Goal: Navigation & Orientation: Find specific page/section

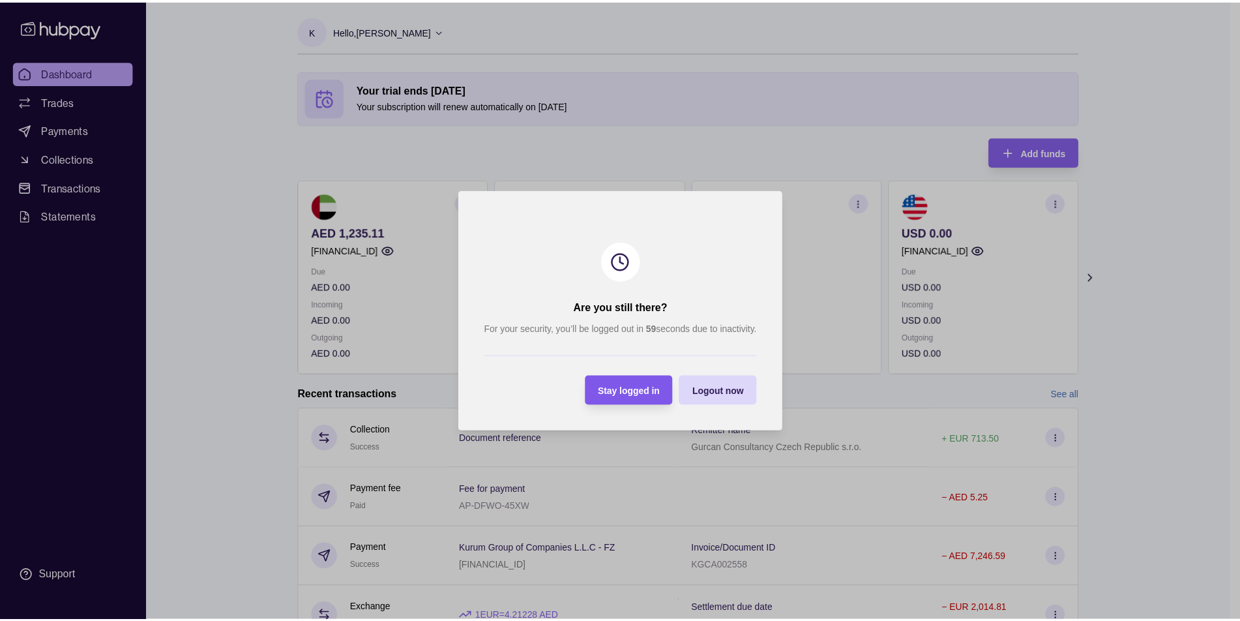
scroll to position [127, 0]
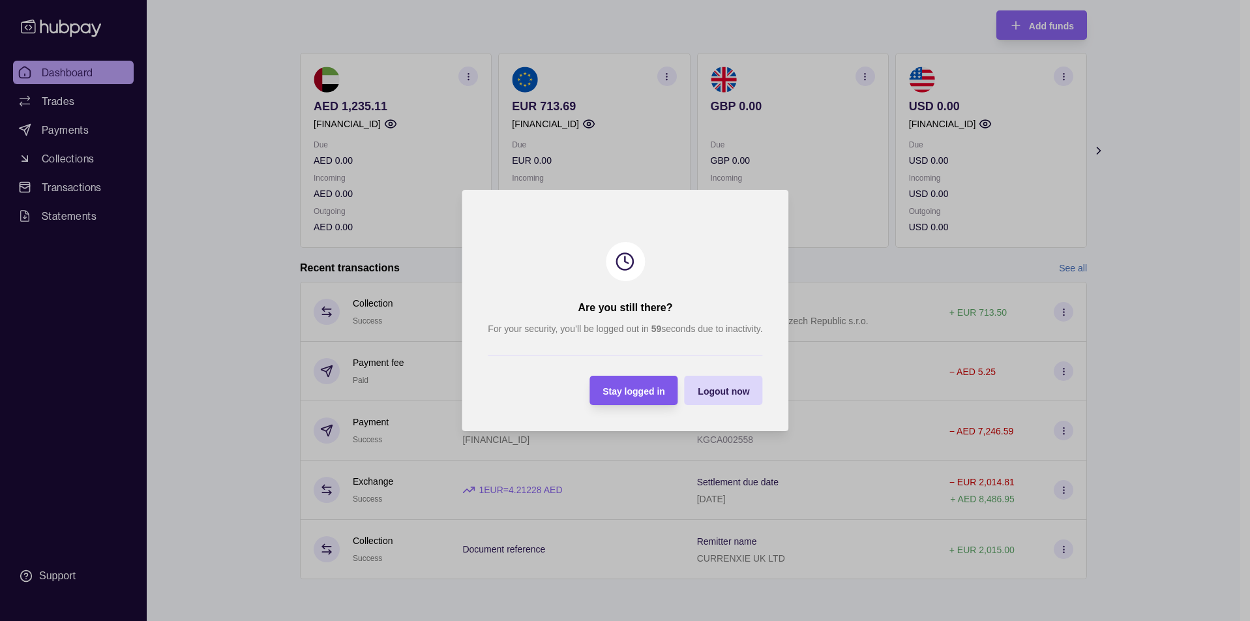
click at [644, 395] on span "Stay logged in" at bounding box center [634, 391] width 63 height 10
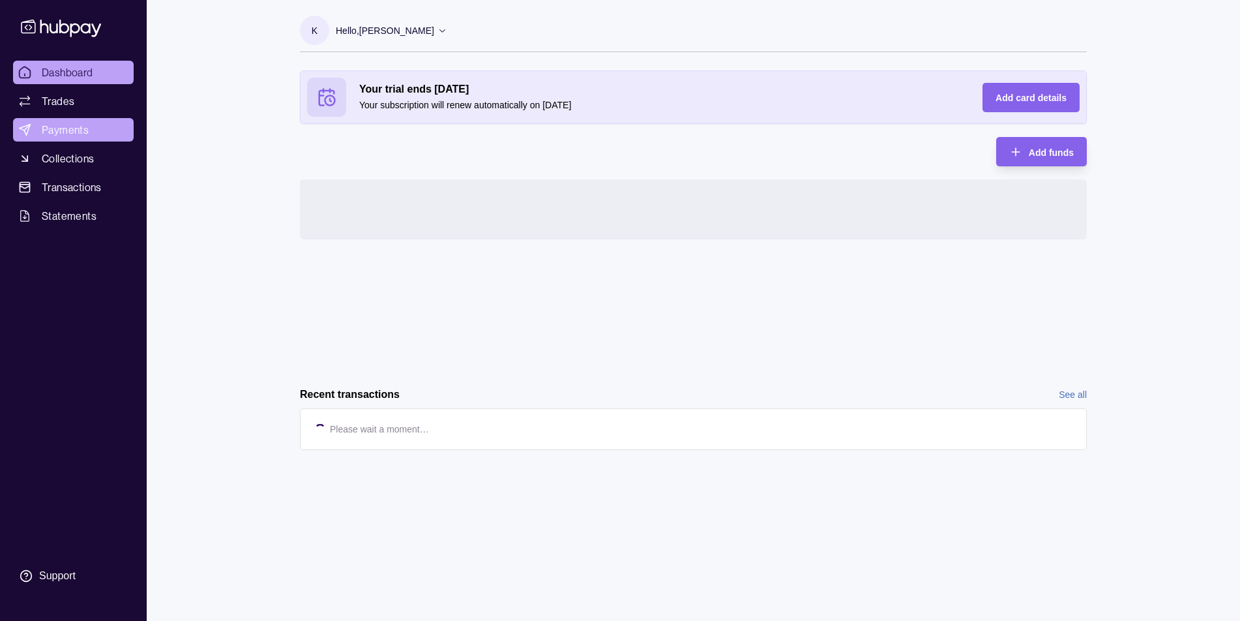
click at [63, 132] on span "Payments" at bounding box center [65, 130] width 47 height 16
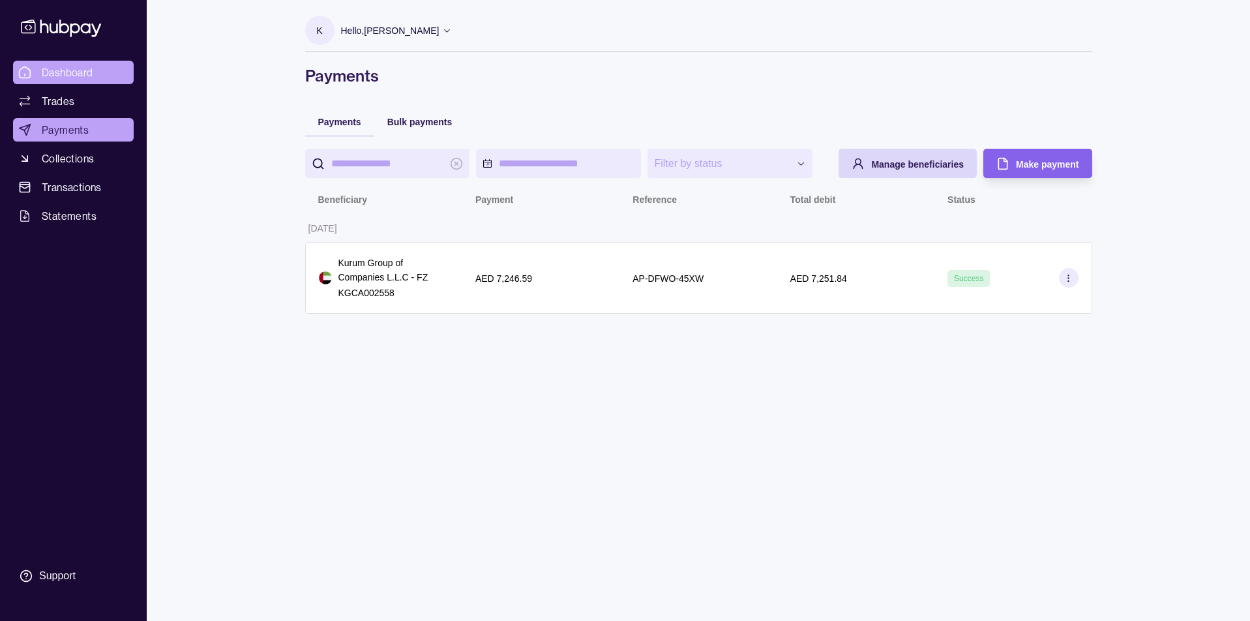
click at [87, 82] on link "Dashboard" at bounding box center [73, 72] width 121 height 23
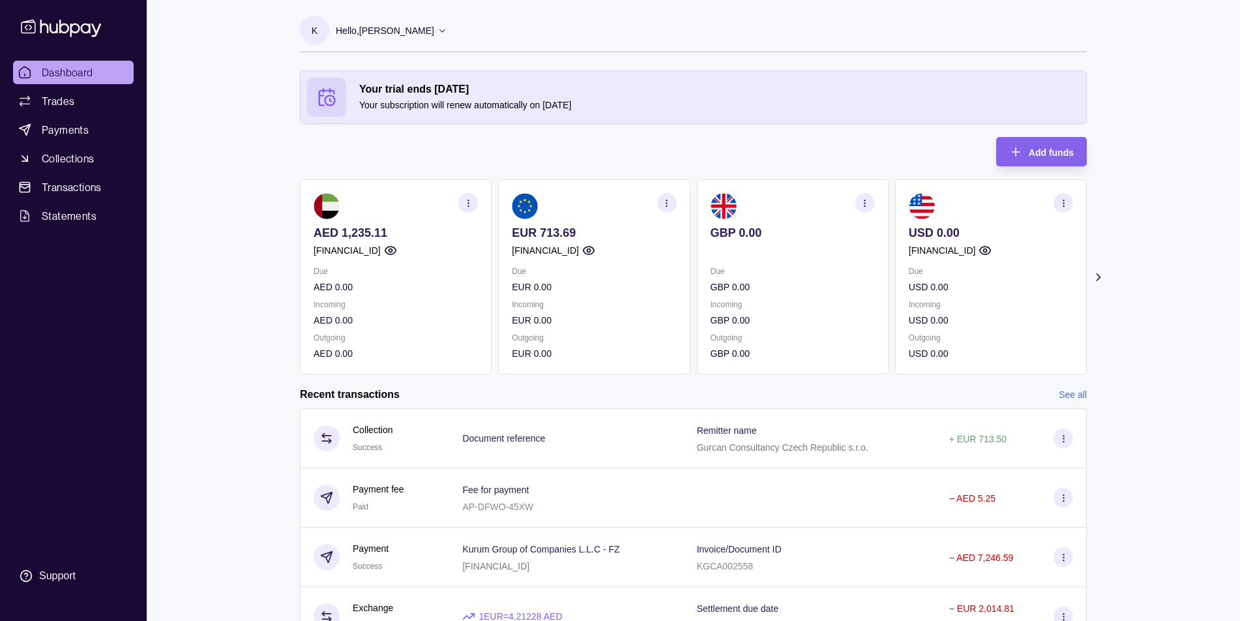
click at [469, 207] on icon "button" at bounding box center [469, 203] width 10 height 10
click at [398, 200] on link "View transactions" at bounding box center [371, 203] width 71 height 14
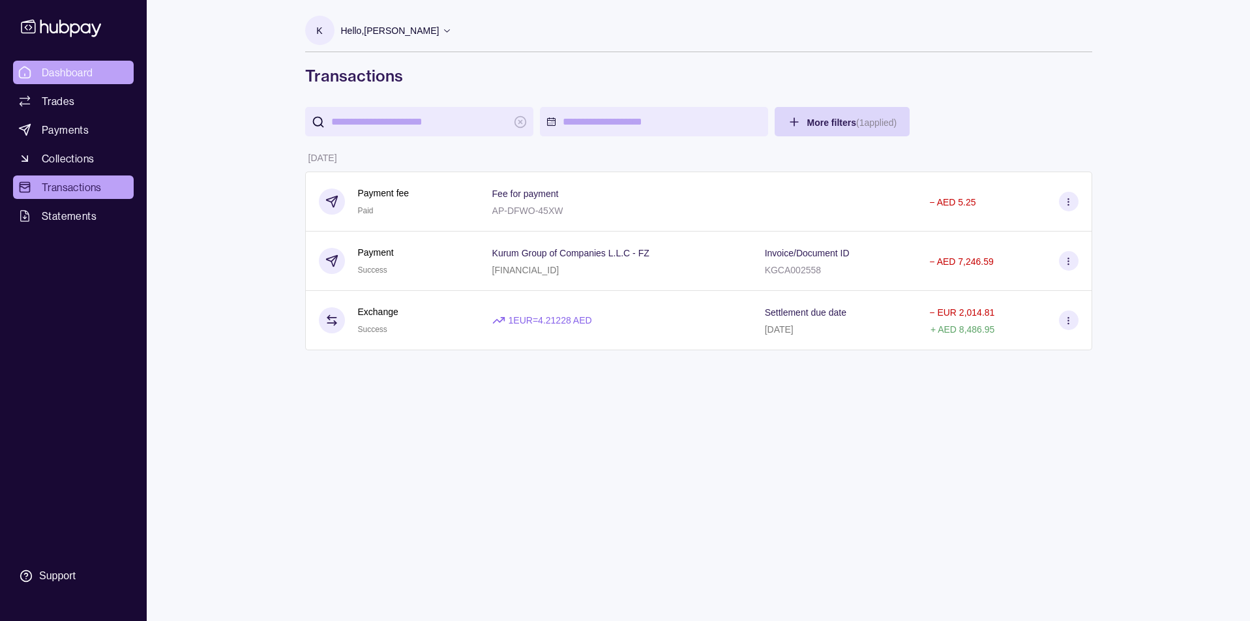
click at [75, 76] on span "Dashboard" at bounding box center [68, 73] width 52 height 16
